Goal: Task Accomplishment & Management: Manage account settings

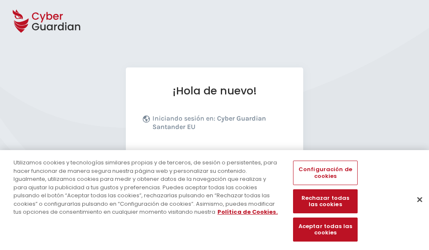
scroll to position [103, 0]
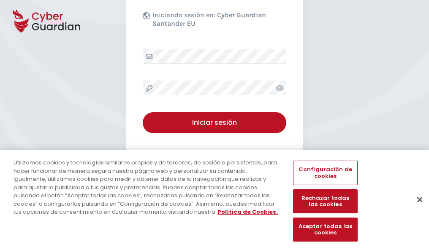
click at [415, 208] on button "Cerrar" at bounding box center [419, 199] width 19 height 19
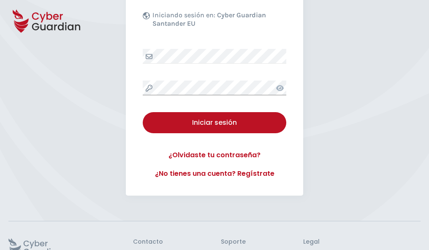
scroll to position [164, 0]
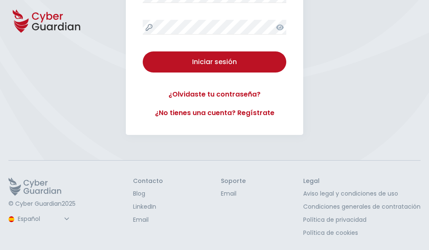
click at [143, 51] on button "Iniciar sesión" at bounding box center [214, 61] width 143 height 21
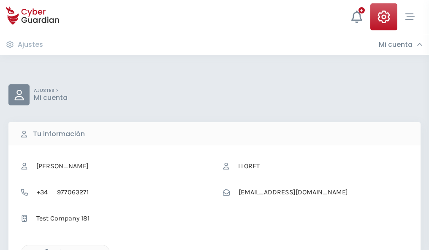
click at [44, 249] on icon "button" at bounding box center [44, 252] width 7 height 7
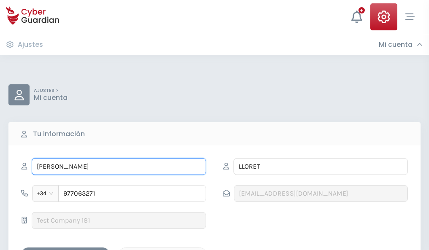
click at [119, 167] on input "AMPARO" at bounding box center [119, 166] width 174 height 17
type input "A"
type input "Gerónimo"
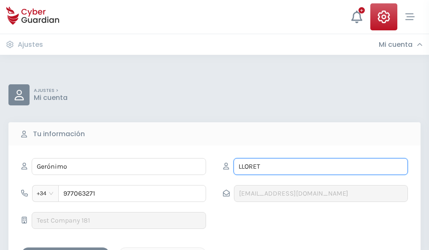
click at [320, 167] on input "LLORET" at bounding box center [320, 166] width 174 height 17
type input "L"
type input "Rojas"
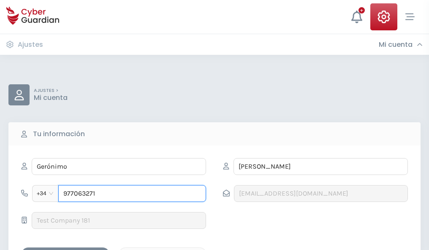
click at [132, 194] on input "977063271" at bounding box center [132, 193] width 148 height 17
type input "9"
type input "844606153"
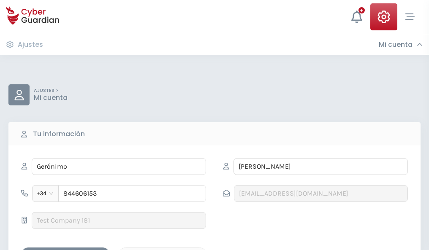
click at [65, 250] on div "Guardar cambios" at bounding box center [65, 255] width 76 height 11
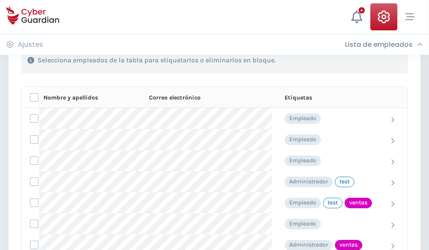
scroll to position [382, 0]
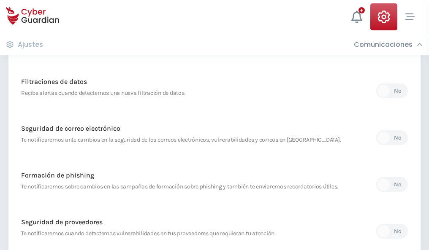
scroll to position [444, 0]
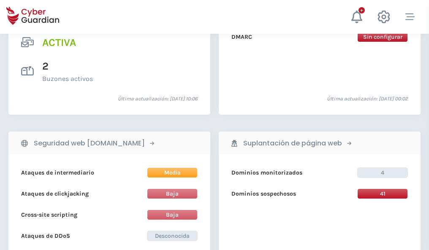
scroll to position [857, 0]
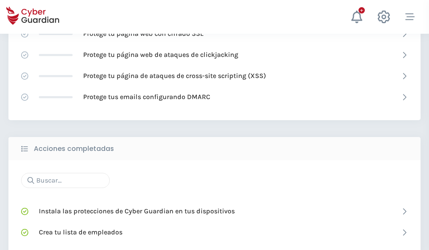
scroll to position [562, 0]
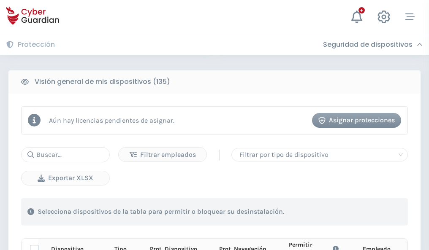
scroll to position [745, 0]
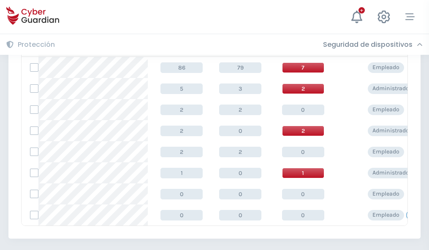
scroll to position [391, 0]
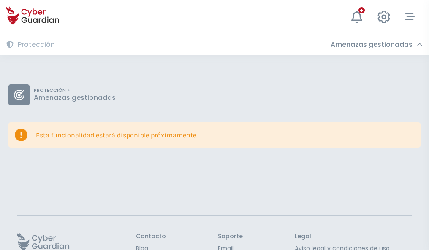
scroll to position [55, 0]
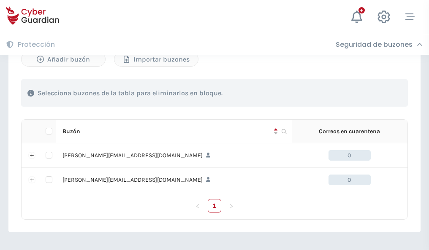
scroll to position [367, 0]
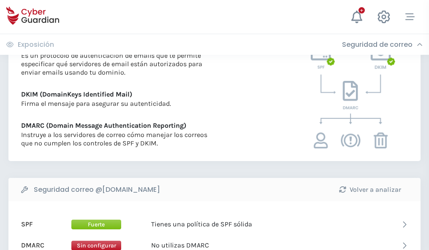
scroll to position [455, 0]
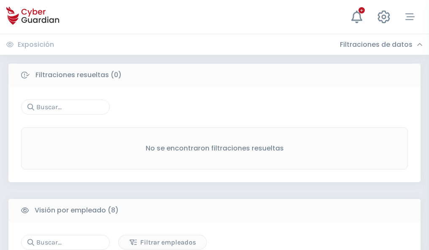
scroll to position [719, 0]
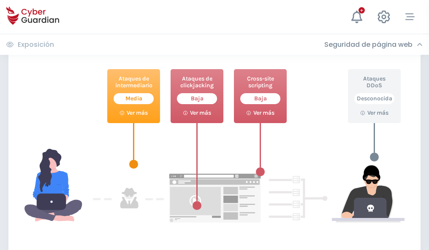
scroll to position [459, 0]
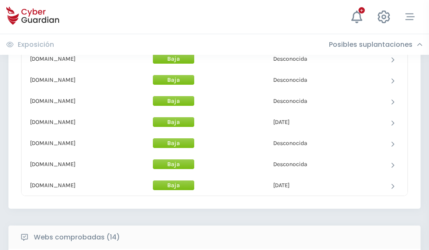
scroll to position [823, 0]
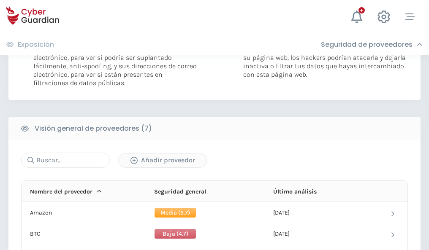
scroll to position [565, 0]
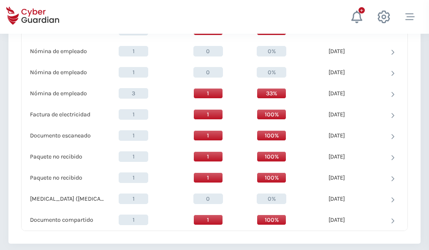
scroll to position [874, 0]
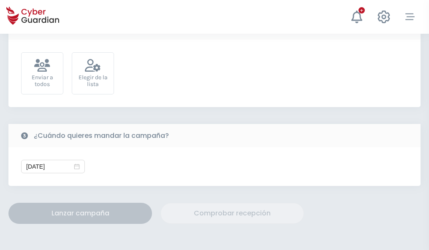
scroll to position [309, 0]
